Goal: Task Accomplishment & Management: Use online tool/utility

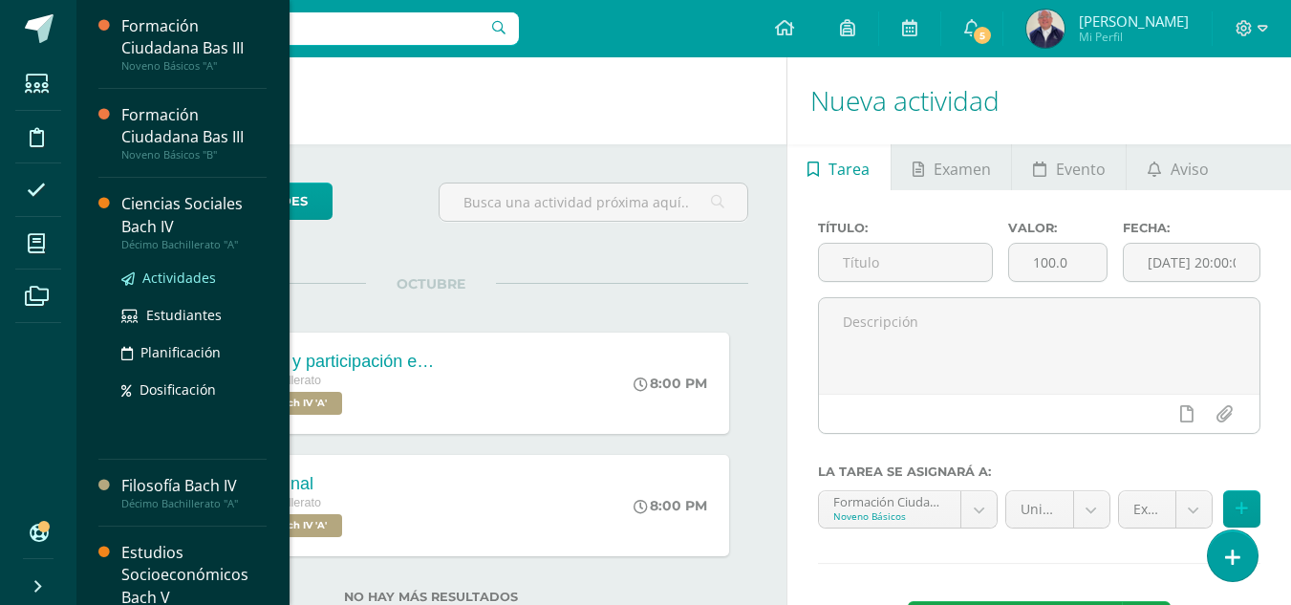
click at [160, 279] on span "Actividades" at bounding box center [179, 278] width 74 height 18
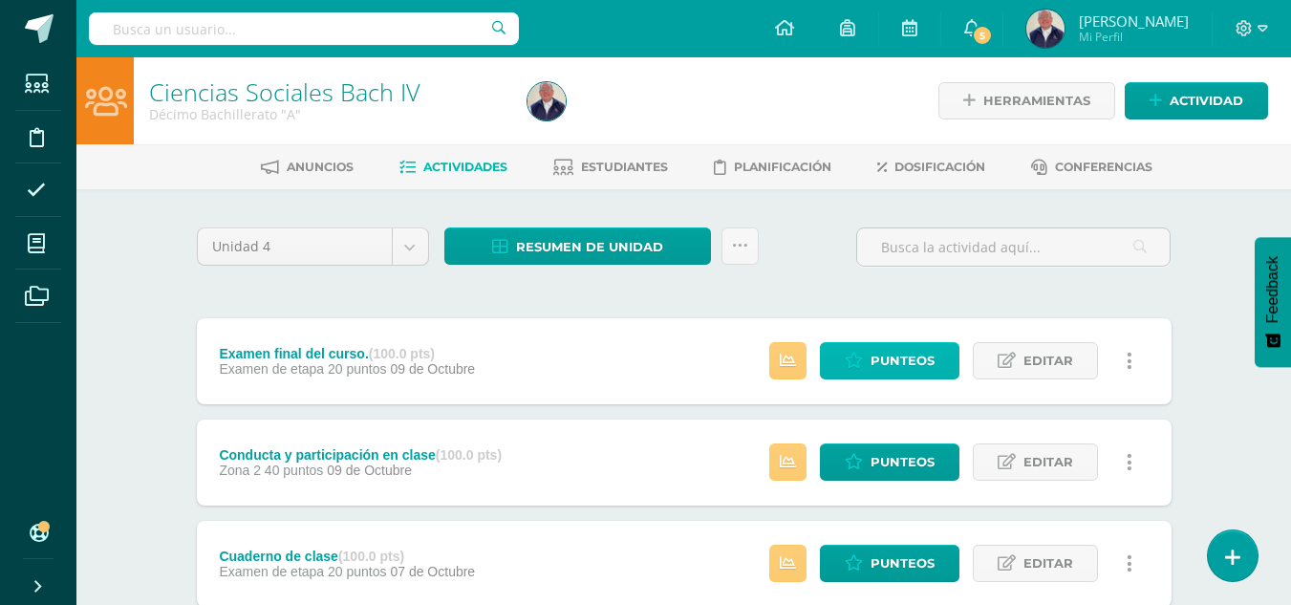
click at [886, 364] on span "Punteos" at bounding box center [903, 360] width 64 height 35
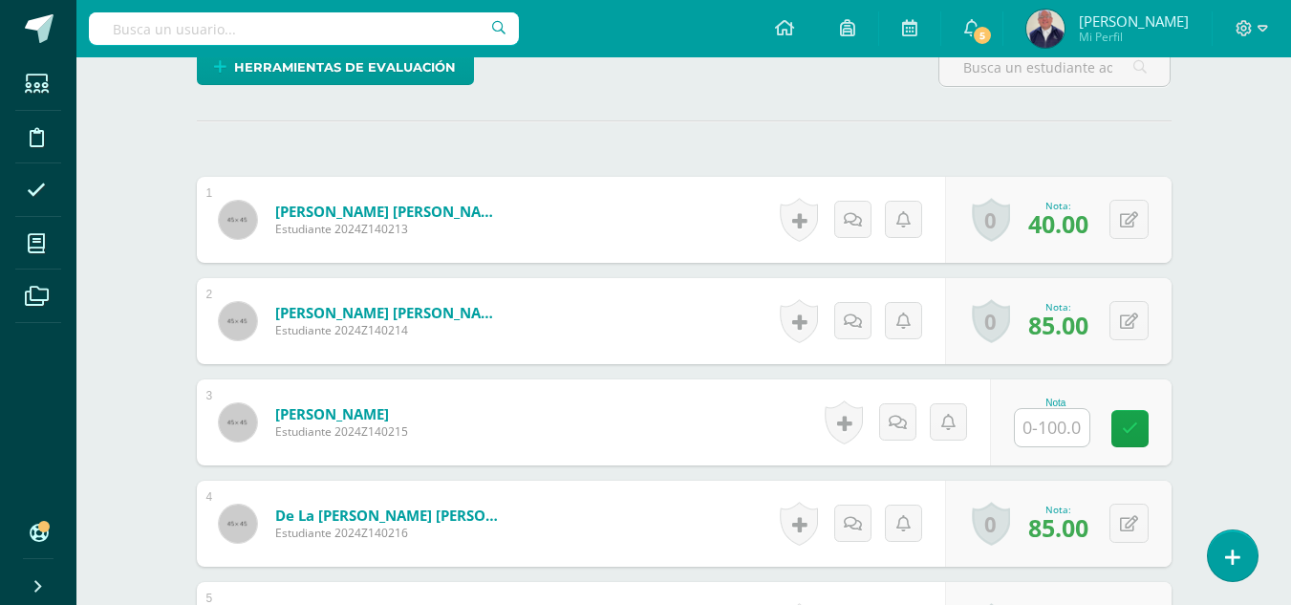
scroll to position [506, 0]
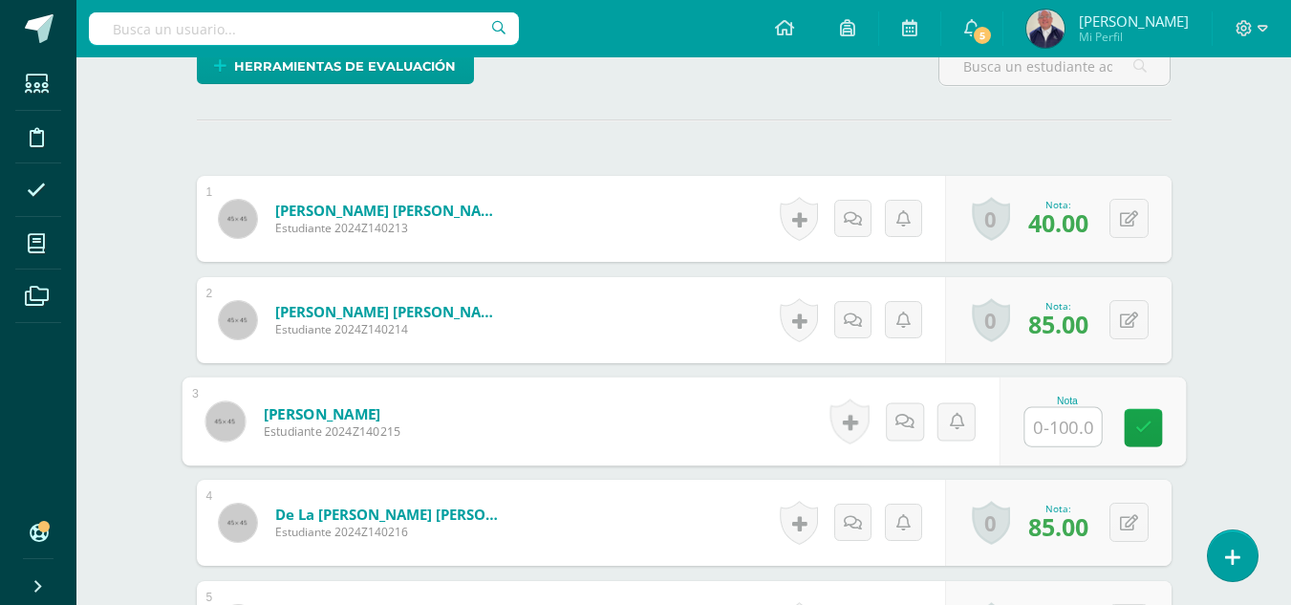
click at [1048, 425] on input "text" at bounding box center [1062, 427] width 76 height 38
type input "45"
click at [1133, 419] on link at bounding box center [1143, 428] width 38 height 38
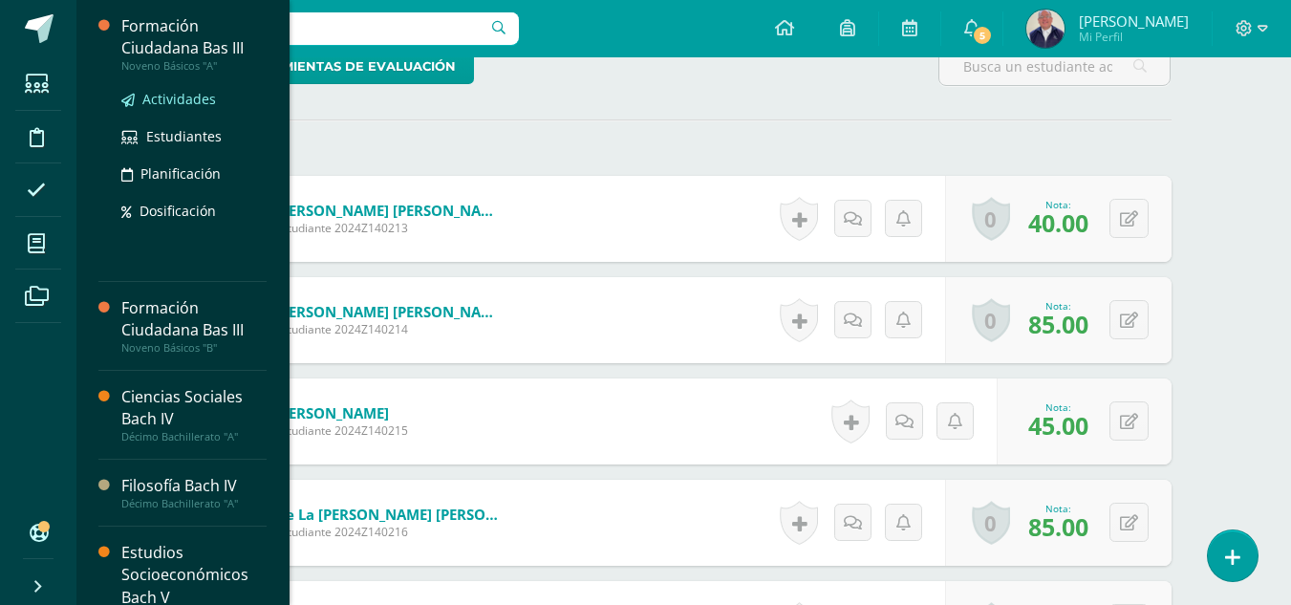
click at [178, 103] on span "Actividades" at bounding box center [179, 99] width 74 height 18
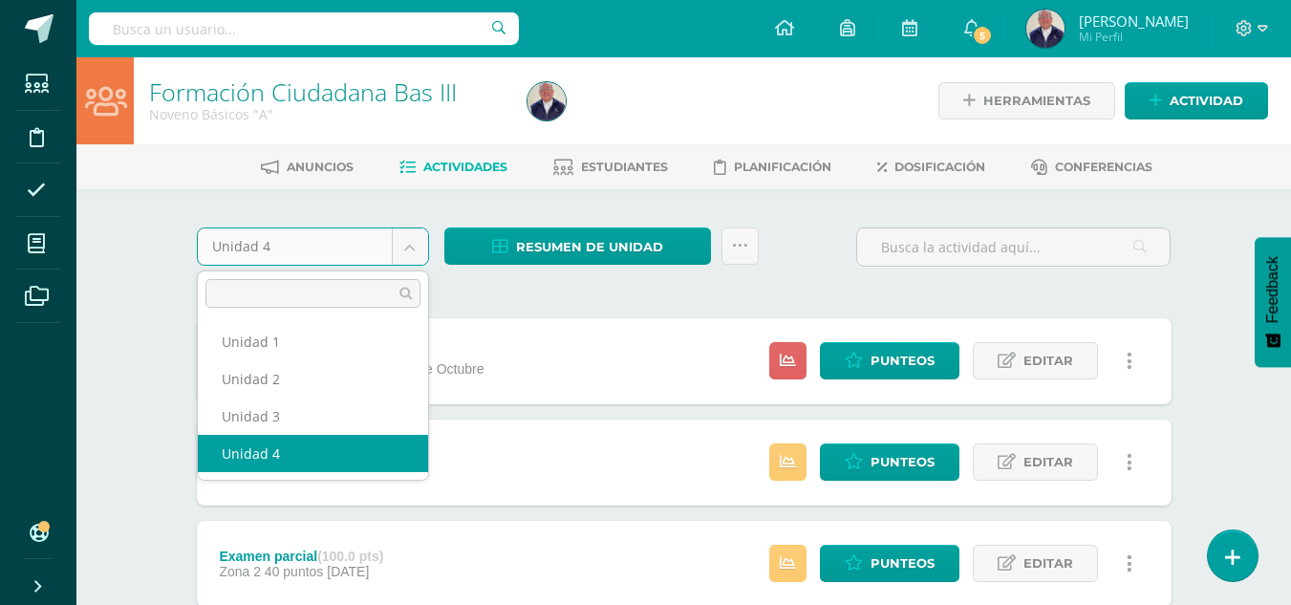
click at [418, 249] on body "Estudiantes Disciplina Asistencia Mis cursos Archivos Soporte Ayuda Reportar un…" at bounding box center [645, 569] width 1291 height 1139
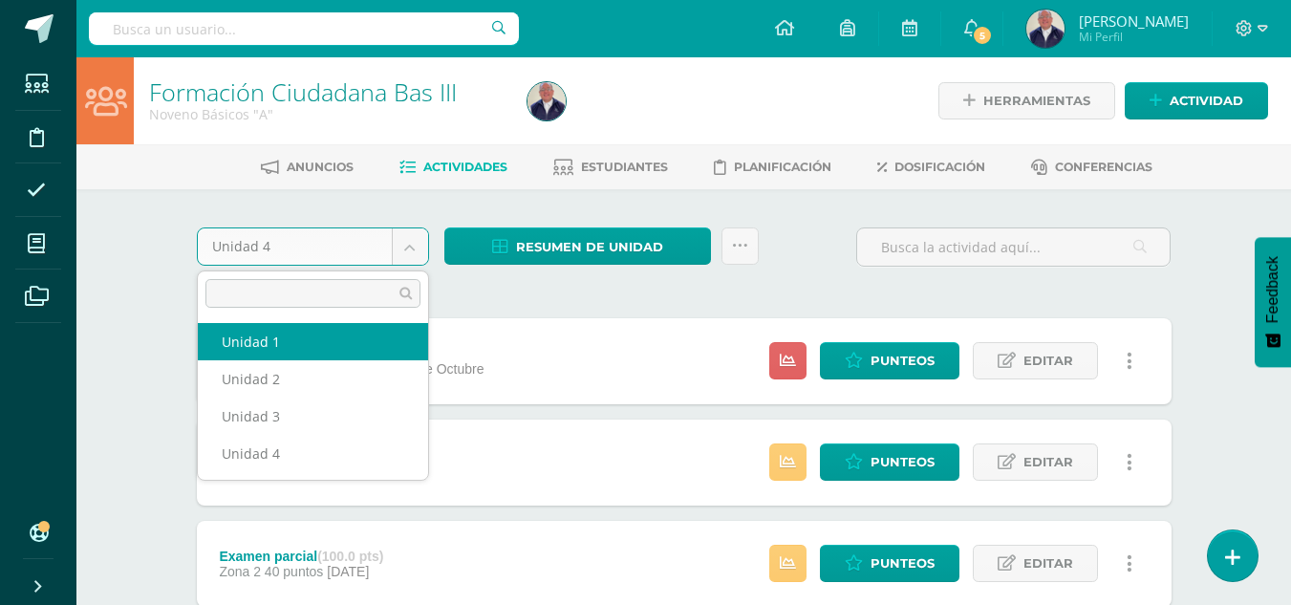
select select "Unidad 1"
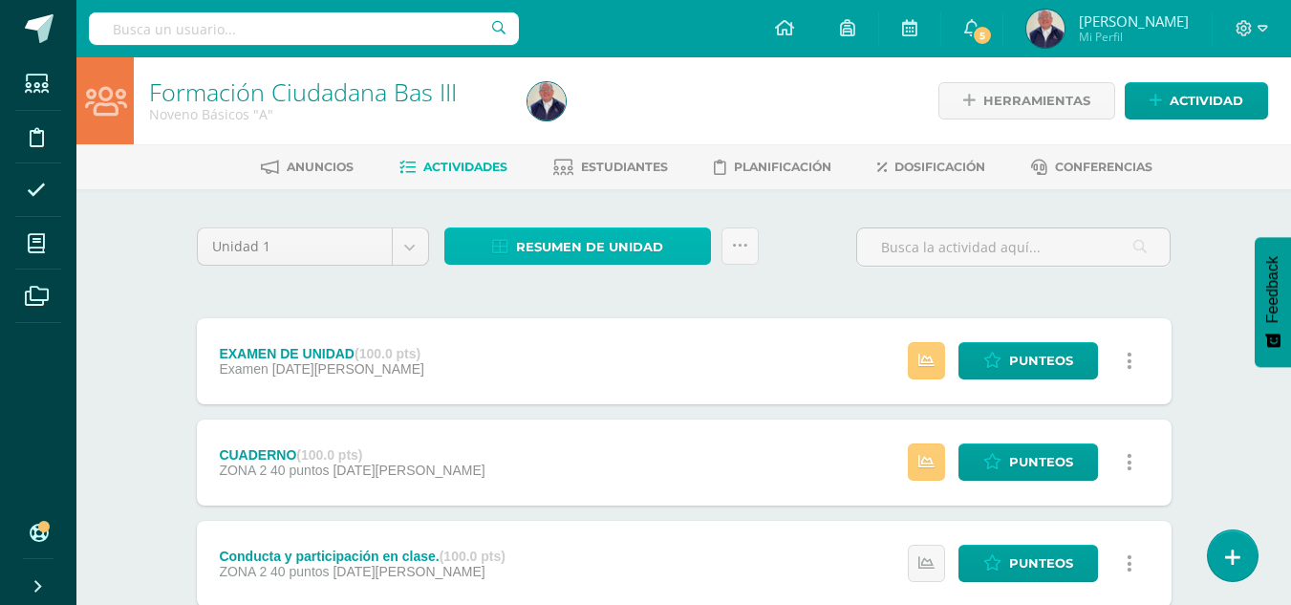
click at [548, 239] on span "Resumen de unidad" at bounding box center [589, 246] width 147 height 35
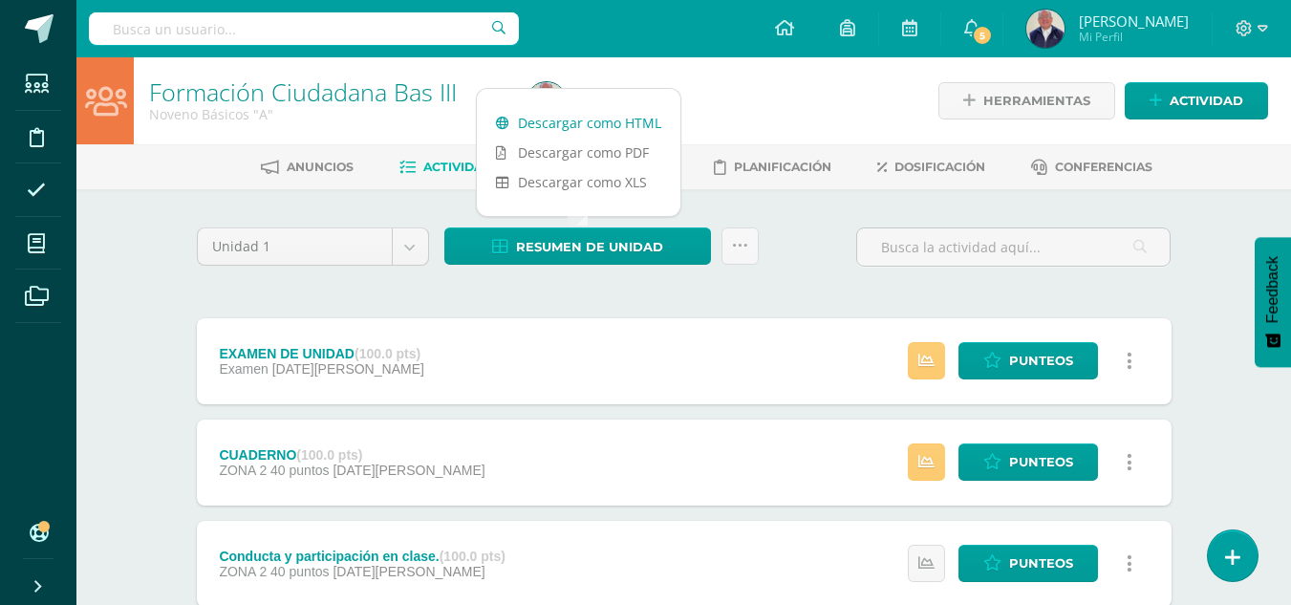
click at [554, 123] on link "Descargar como HTML" at bounding box center [579, 123] width 204 height 30
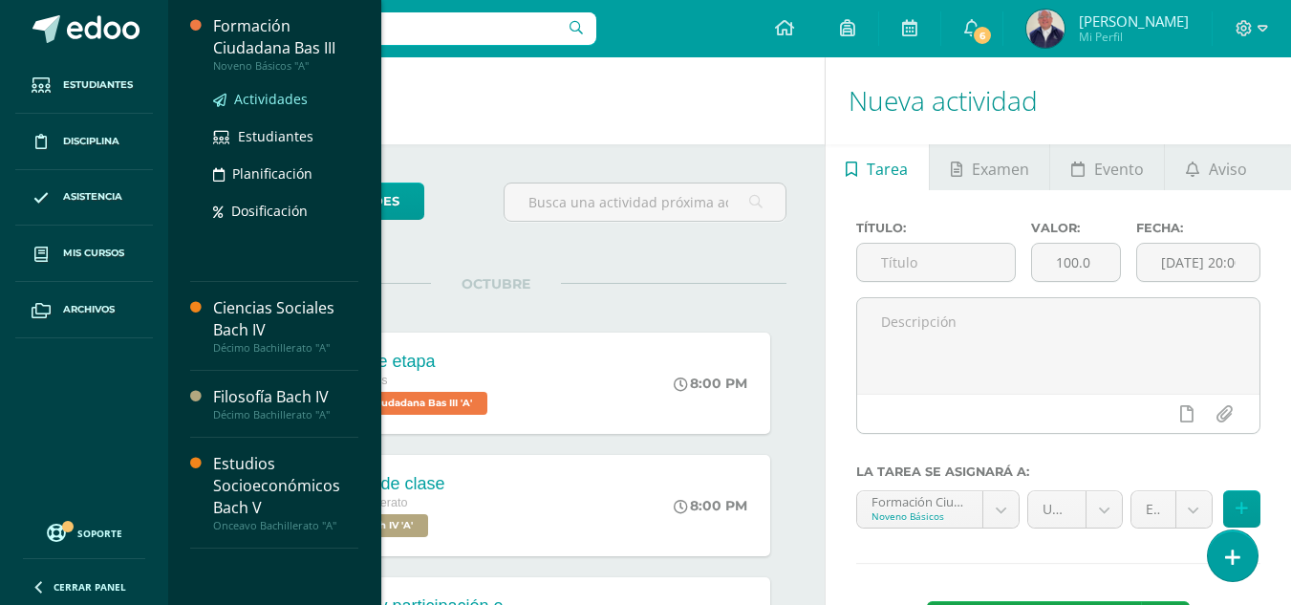
click at [258, 101] on span "Actividades" at bounding box center [271, 99] width 74 height 18
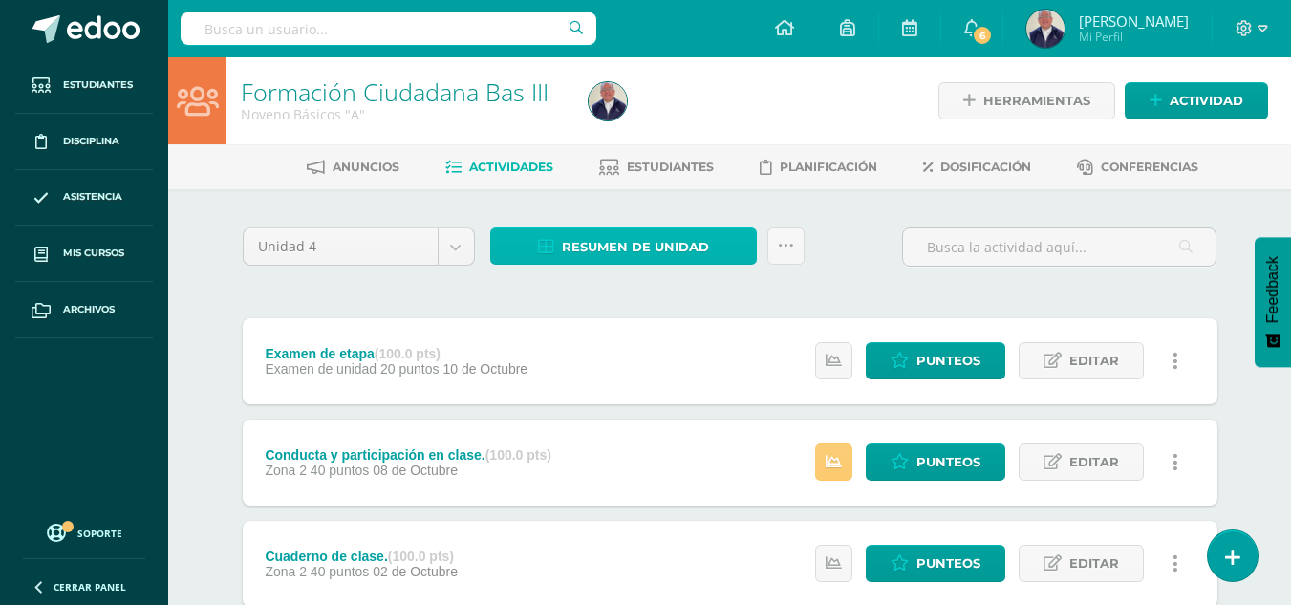
click at [656, 240] on span "Resumen de unidad" at bounding box center [635, 246] width 147 height 35
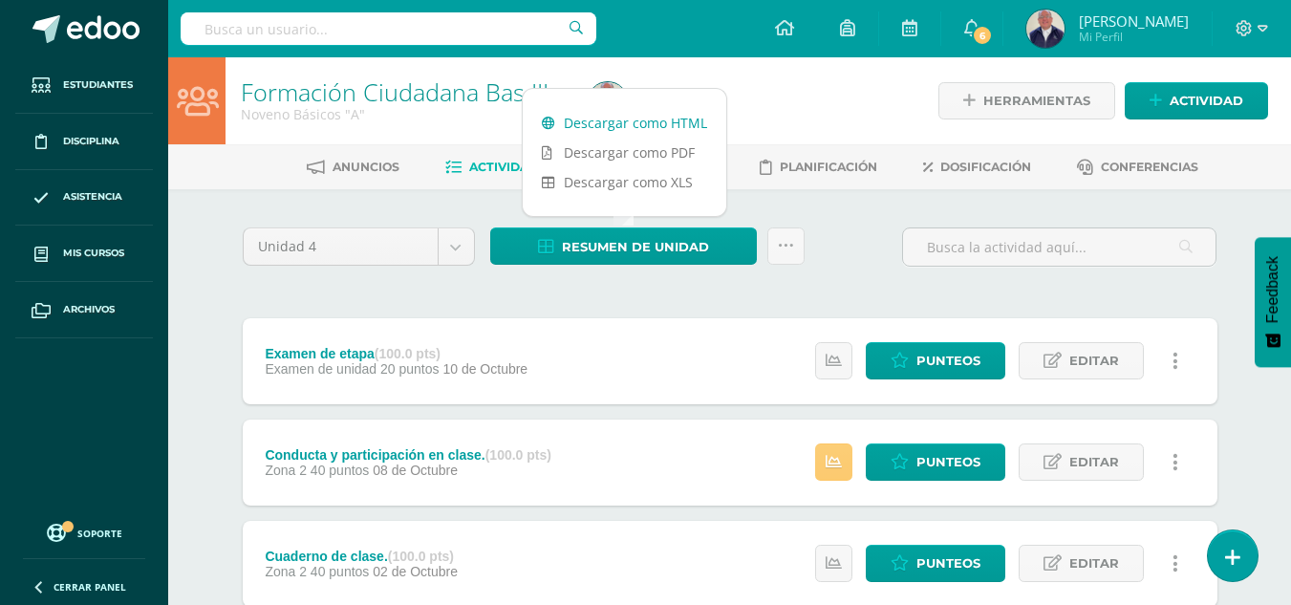
click at [624, 122] on link "Descargar como HTML" at bounding box center [625, 123] width 204 height 30
click at [630, 181] on link "Descargar como XLS" at bounding box center [625, 182] width 204 height 30
click at [646, 124] on link "Descargar como HTML" at bounding box center [625, 123] width 204 height 30
click at [631, 152] on link "Descargar como PDF" at bounding box center [625, 153] width 204 height 30
